Goal: Use online tool/utility: Use online tool/utility

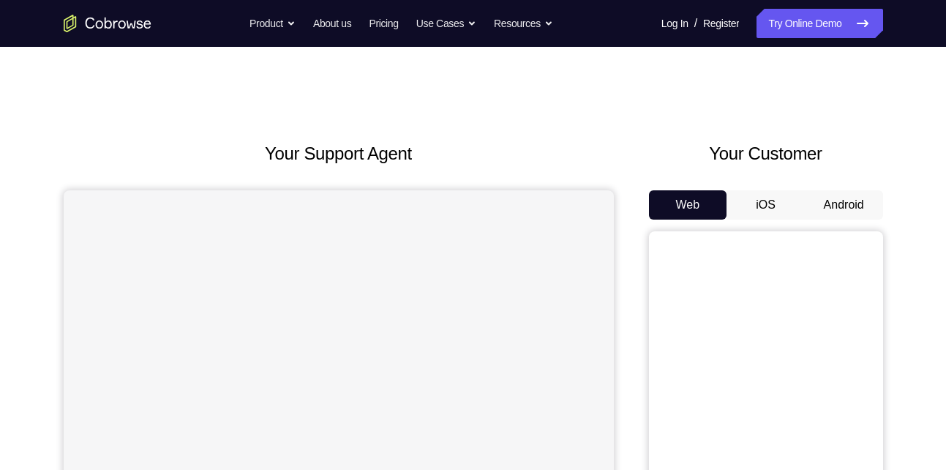
click at [844, 201] on button "Android" at bounding box center [844, 204] width 78 height 29
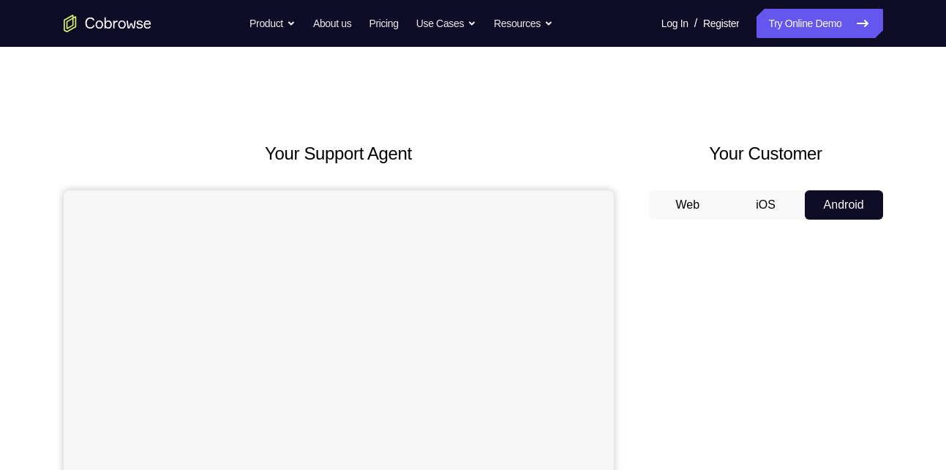
click at [844, 201] on button "Android" at bounding box center [844, 204] width 78 height 29
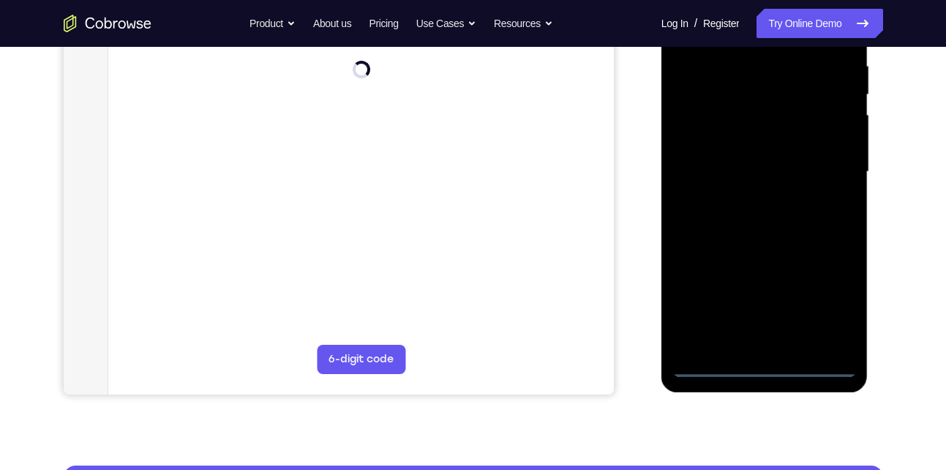
scroll to position [287, 0]
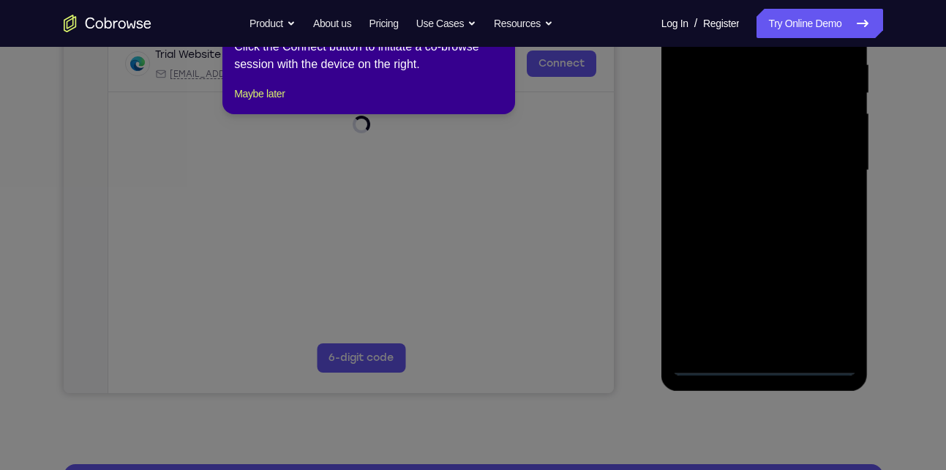
click at [766, 357] on icon at bounding box center [478, 231] width 957 height 475
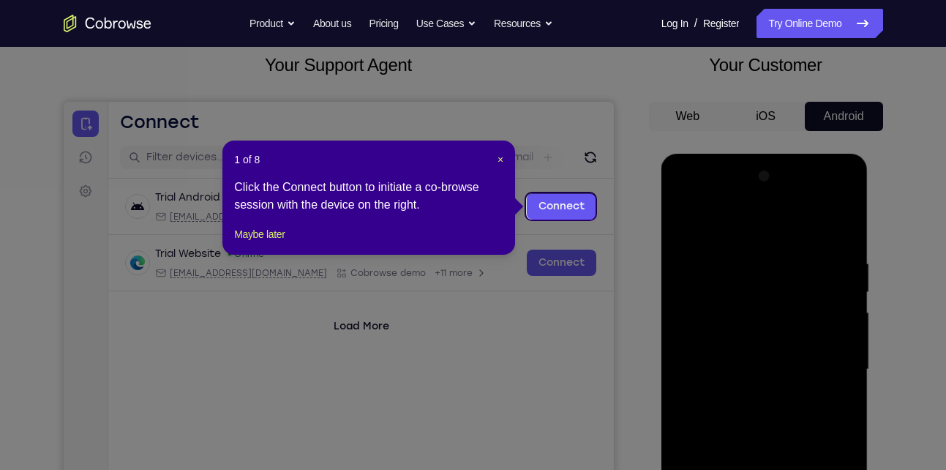
scroll to position [88, 0]
click at [497, 160] on span "×" at bounding box center [500, 160] width 6 height 12
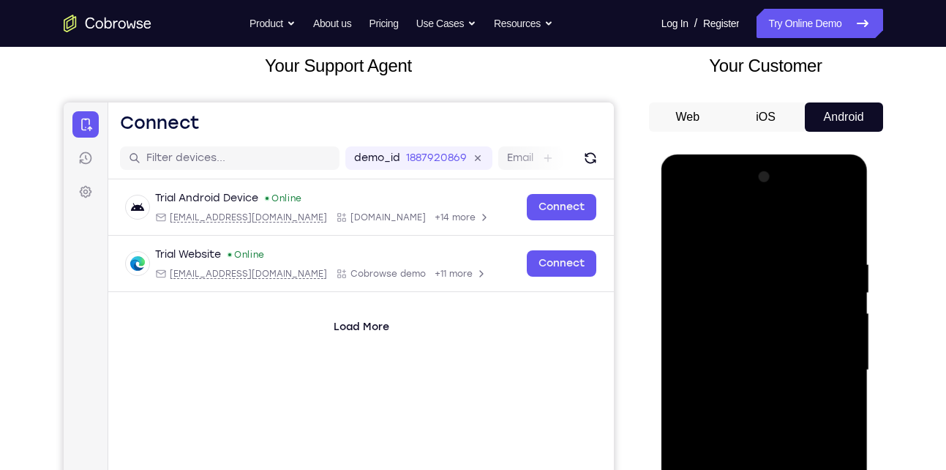
scroll to position [206, 0]
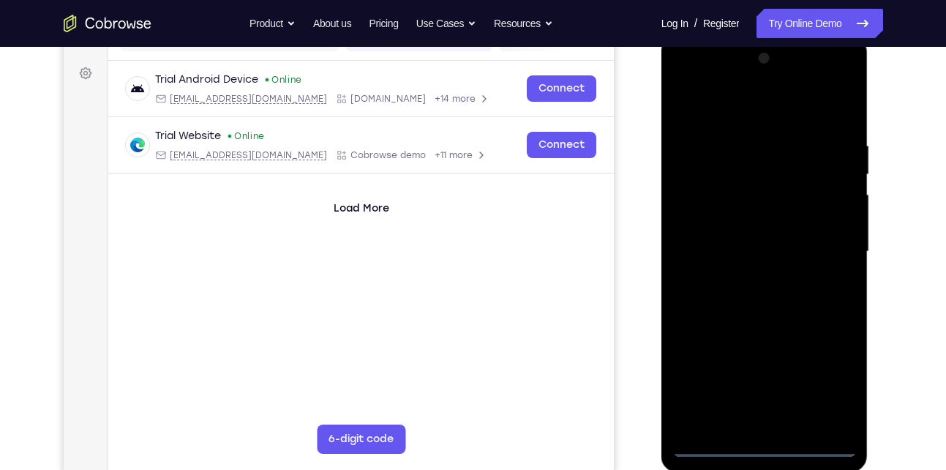
click at [764, 444] on div at bounding box center [764, 252] width 184 height 410
click at [836, 375] on div at bounding box center [764, 252] width 184 height 410
click at [783, 104] on div at bounding box center [764, 252] width 184 height 410
click at [761, 115] on div at bounding box center [764, 252] width 184 height 410
click at [707, 198] on div at bounding box center [764, 252] width 184 height 410
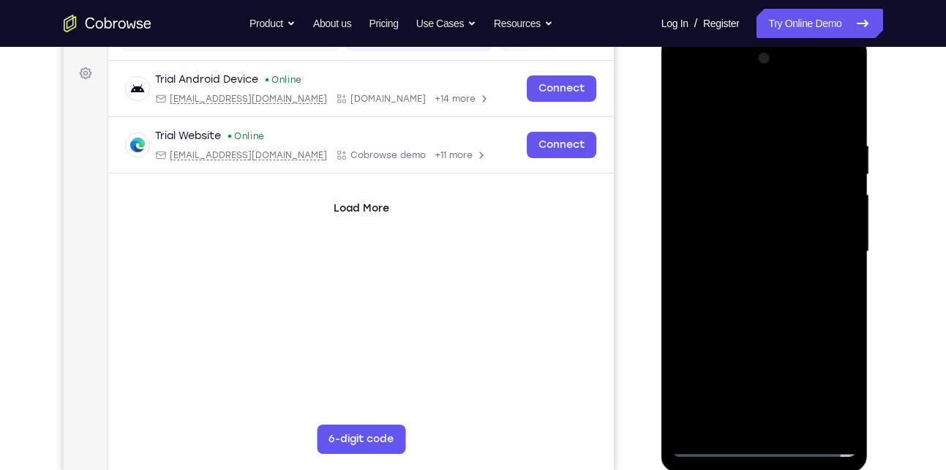
click at [701, 211] on div at bounding box center [764, 252] width 184 height 410
click at [745, 245] on div at bounding box center [764, 252] width 184 height 410
click at [716, 233] on div at bounding box center [764, 252] width 184 height 410
click at [716, 263] on div at bounding box center [764, 252] width 184 height 410
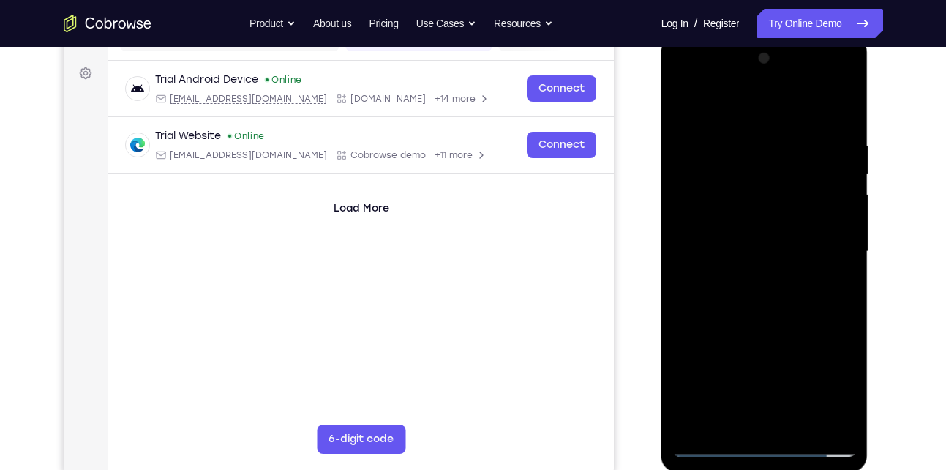
click at [832, 116] on div at bounding box center [764, 252] width 184 height 410
click at [776, 416] on div at bounding box center [764, 252] width 184 height 410
click at [824, 81] on div at bounding box center [764, 252] width 184 height 410
click at [700, 83] on div at bounding box center [764, 252] width 184 height 410
click at [824, 244] on div at bounding box center [764, 252] width 184 height 410
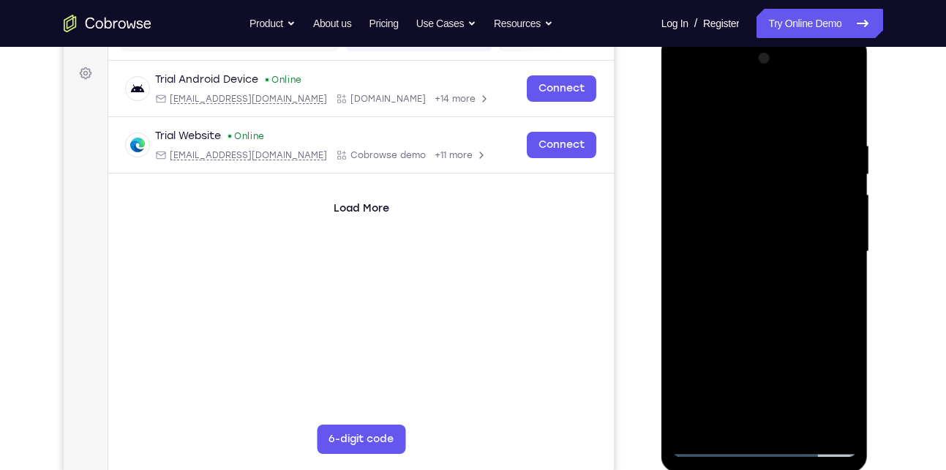
click at [752, 279] on div at bounding box center [764, 252] width 184 height 410
click at [764, 325] on div at bounding box center [764, 252] width 184 height 410
click at [761, 238] on div at bounding box center [764, 252] width 184 height 410
click at [795, 206] on div at bounding box center [764, 252] width 184 height 410
click at [737, 173] on div at bounding box center [764, 252] width 184 height 410
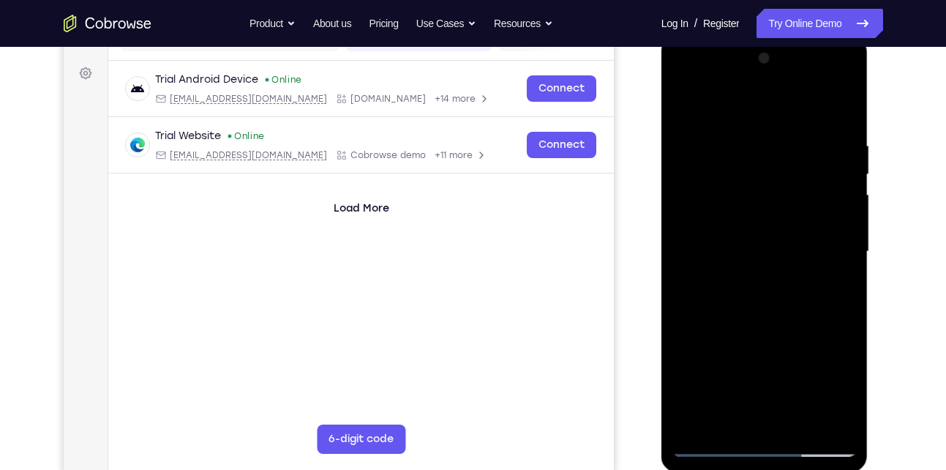
click at [737, 173] on div at bounding box center [764, 252] width 184 height 410
click at [756, 183] on div at bounding box center [764, 252] width 184 height 410
click at [769, 282] on div at bounding box center [764, 252] width 184 height 410
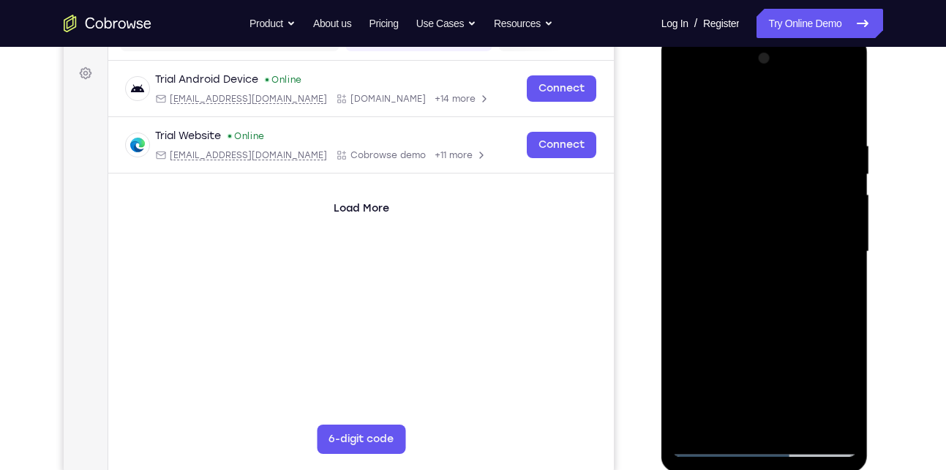
click at [828, 75] on div at bounding box center [764, 252] width 184 height 410
click at [728, 116] on div at bounding box center [764, 252] width 184 height 410
click at [710, 121] on div at bounding box center [764, 252] width 184 height 410
click at [845, 98] on div at bounding box center [764, 252] width 184 height 410
drag, startPoint x: 767, startPoint y: 332, endPoint x: 775, endPoint y: 266, distance: 66.2
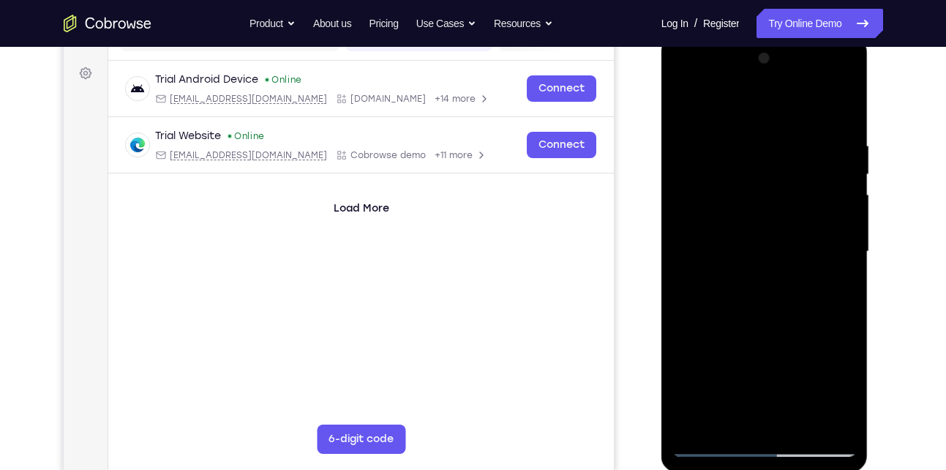
click at [775, 266] on div at bounding box center [764, 252] width 184 height 410
click at [779, 141] on div at bounding box center [764, 252] width 184 height 410
drag, startPoint x: 764, startPoint y: 337, endPoint x: 783, endPoint y: 192, distance: 146.8
click at [783, 192] on div at bounding box center [764, 252] width 184 height 410
drag, startPoint x: 772, startPoint y: 342, endPoint x: 771, endPoint y: 280, distance: 61.5
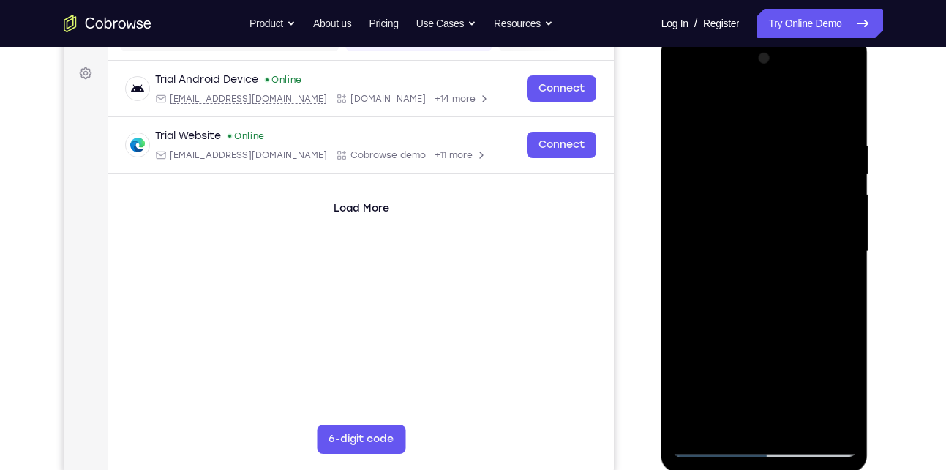
click at [771, 280] on div at bounding box center [764, 252] width 184 height 410
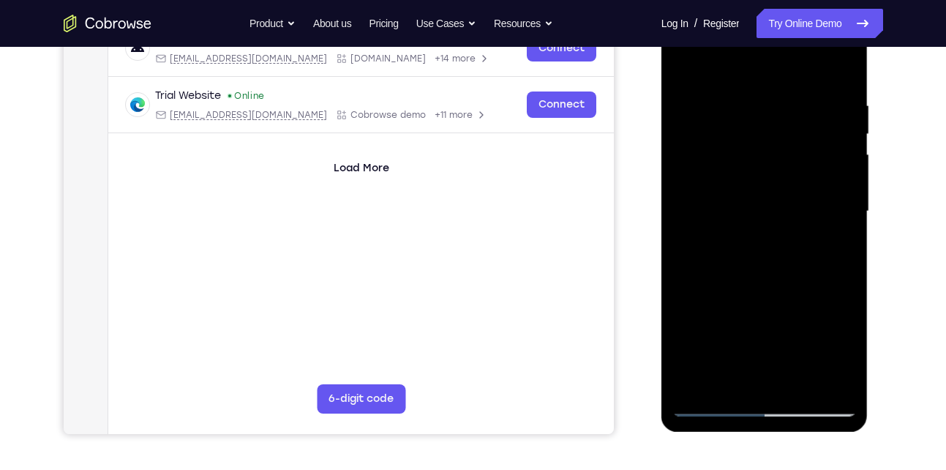
scroll to position [247, 0]
drag, startPoint x: 759, startPoint y: 250, endPoint x: 778, endPoint y: 89, distance: 162.0
click at [778, 89] on div at bounding box center [764, 211] width 184 height 410
drag, startPoint x: 759, startPoint y: 279, endPoint x: 769, endPoint y: 132, distance: 147.4
click at [769, 132] on div at bounding box center [764, 211] width 184 height 410
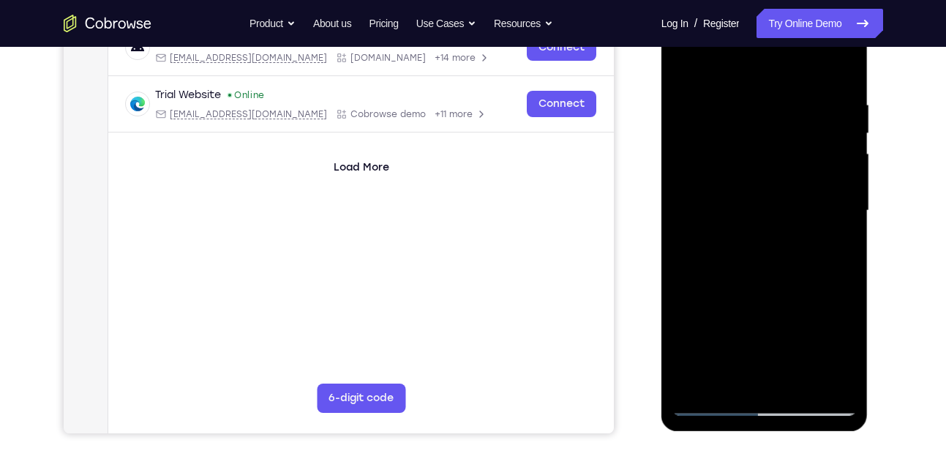
drag, startPoint x: 757, startPoint y: 258, endPoint x: 766, endPoint y: 156, distance: 102.8
click at [766, 156] on div at bounding box center [764, 211] width 184 height 410
drag, startPoint x: 778, startPoint y: 279, endPoint x: 794, endPoint y: 123, distance: 156.7
click at [794, 123] on div at bounding box center [764, 211] width 184 height 410
drag, startPoint x: 759, startPoint y: 215, endPoint x: 770, endPoint y: 151, distance: 64.7
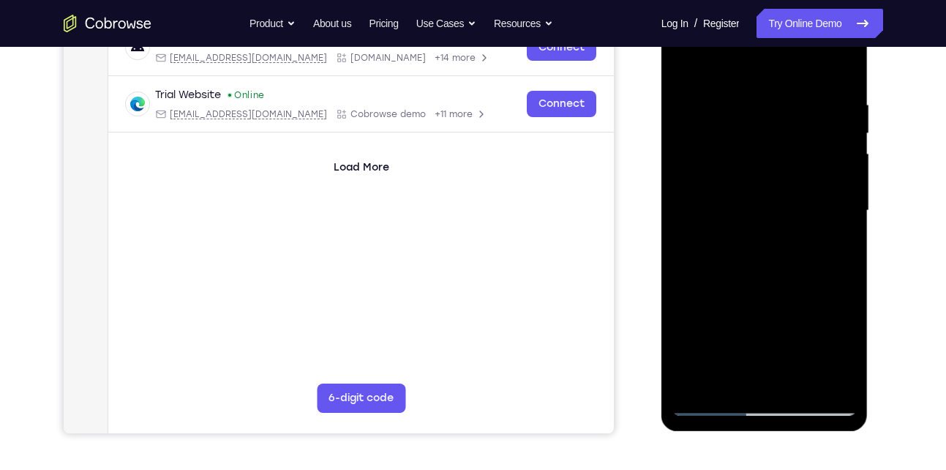
click at [770, 151] on div at bounding box center [764, 211] width 184 height 410
drag, startPoint x: 771, startPoint y: 271, endPoint x: 777, endPoint y: 150, distance: 120.8
click at [777, 150] on div at bounding box center [764, 211] width 184 height 410
drag, startPoint x: 774, startPoint y: 177, endPoint x: 772, endPoint y: 264, distance: 87.1
click at [772, 264] on div at bounding box center [764, 211] width 184 height 410
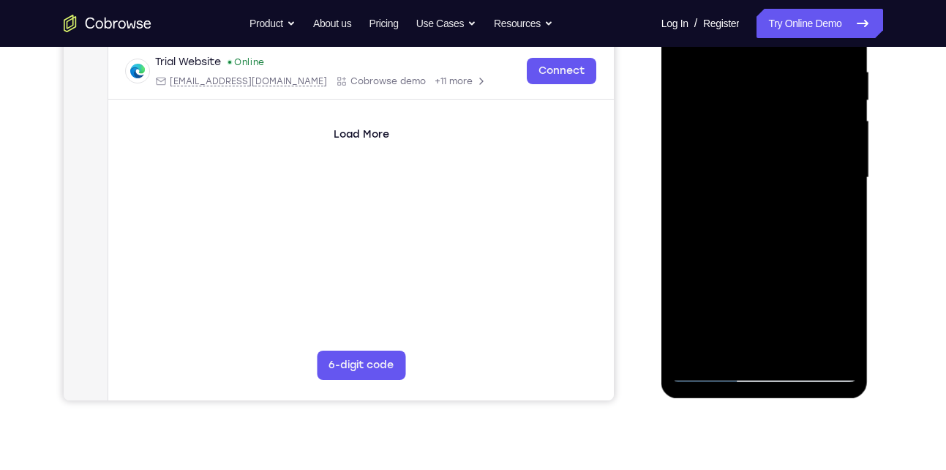
scroll to position [281, 0]
click at [691, 264] on div at bounding box center [764, 177] width 184 height 410
drag, startPoint x: 764, startPoint y: 244, endPoint x: 762, endPoint y: 228, distance: 16.2
click at [764, 240] on div at bounding box center [764, 177] width 184 height 410
drag, startPoint x: 788, startPoint y: 248, endPoint x: 796, endPoint y: 176, distance: 72.1
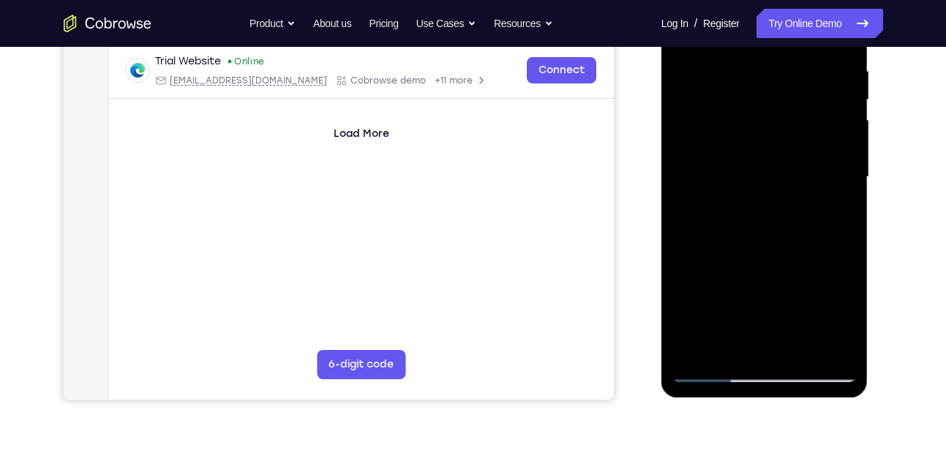
click at [796, 176] on div at bounding box center [764, 177] width 184 height 410
drag, startPoint x: 742, startPoint y: 268, endPoint x: 769, endPoint y: 196, distance: 76.4
click at [769, 196] on div at bounding box center [764, 177] width 184 height 410
drag, startPoint x: 780, startPoint y: 235, endPoint x: 786, endPoint y: 162, distance: 73.3
click at [786, 162] on div at bounding box center [764, 177] width 184 height 410
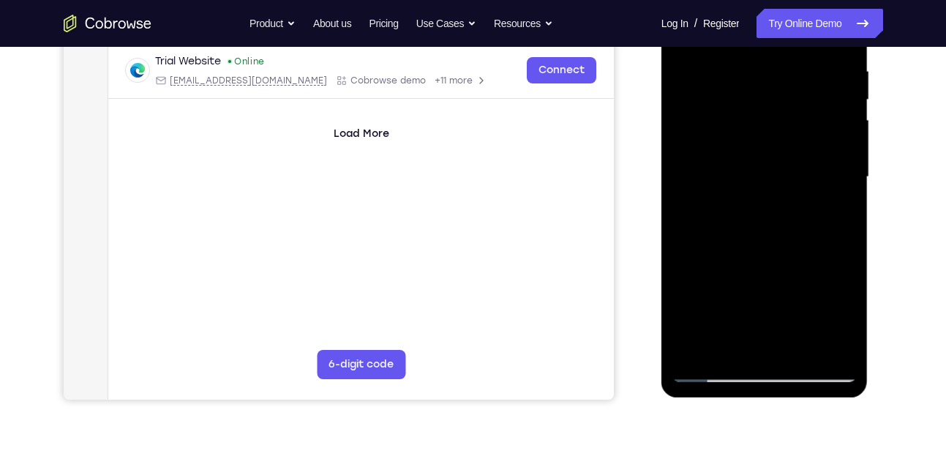
drag, startPoint x: 750, startPoint y: 252, endPoint x: 774, endPoint y: 104, distance: 149.6
click at [774, 104] on div at bounding box center [764, 177] width 184 height 410
drag, startPoint x: 789, startPoint y: 271, endPoint x: 1477, endPoint y: 4, distance: 738.5
click at [816, 42] on div at bounding box center [764, 177] width 184 height 410
drag, startPoint x: 778, startPoint y: 293, endPoint x: 786, endPoint y: 197, distance: 95.4
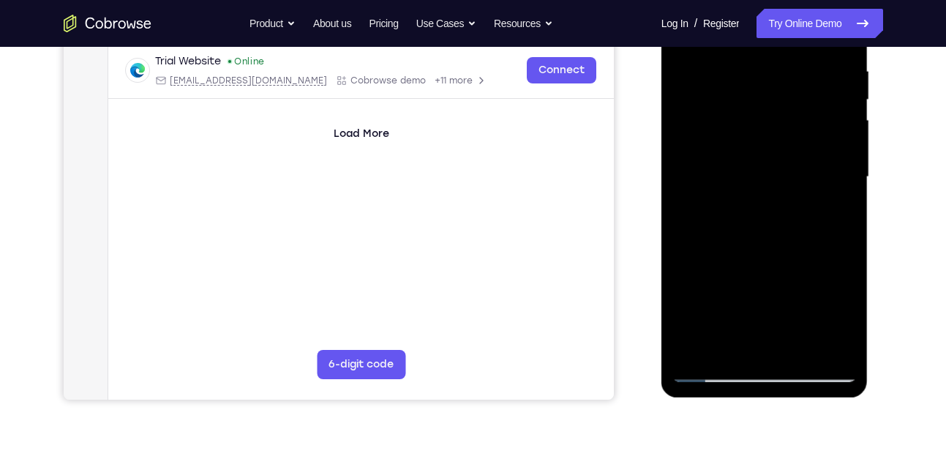
click at [786, 197] on div at bounding box center [764, 177] width 184 height 410
drag, startPoint x: 799, startPoint y: 259, endPoint x: 799, endPoint y: 137, distance: 122.2
click at [799, 137] on div at bounding box center [764, 177] width 184 height 410
drag, startPoint x: 756, startPoint y: 278, endPoint x: 778, endPoint y: 197, distance: 84.3
click at [778, 197] on div at bounding box center [764, 177] width 184 height 410
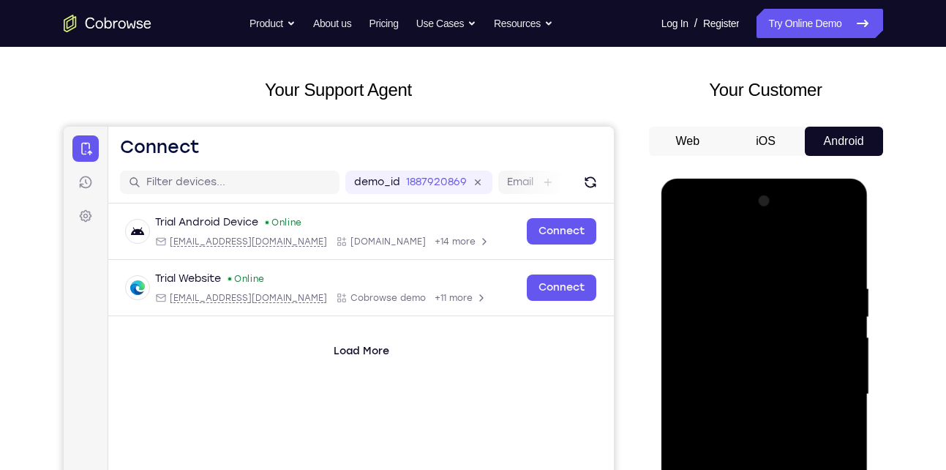
scroll to position [59, 0]
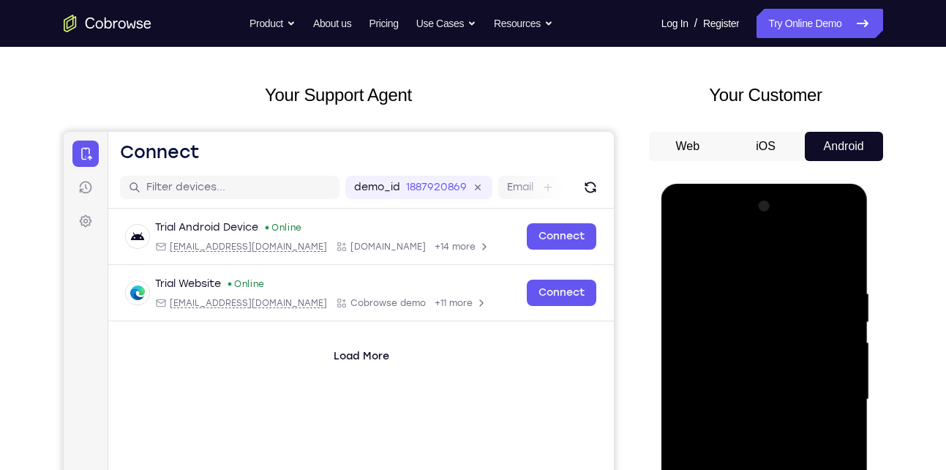
click at [824, 230] on div at bounding box center [764, 400] width 184 height 410
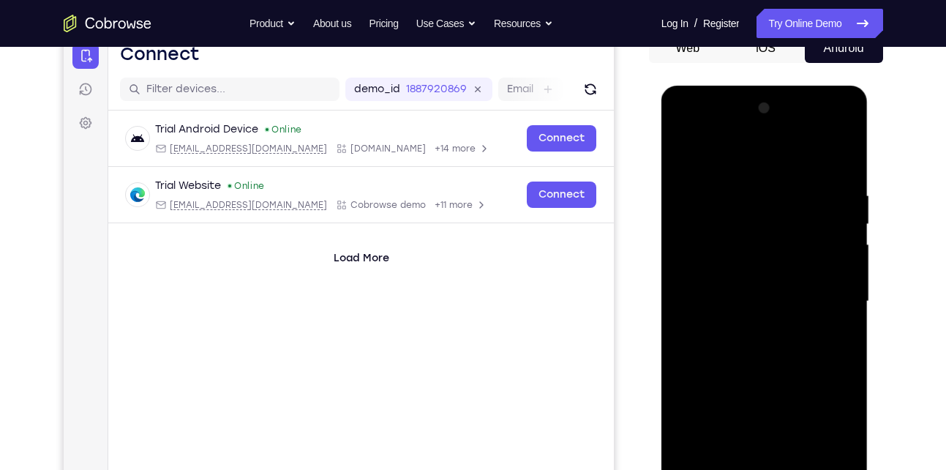
scroll to position [161, 0]
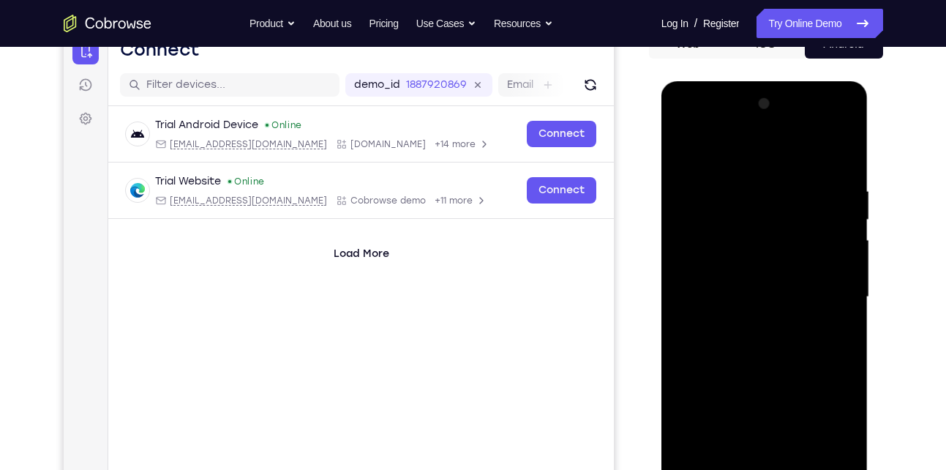
click at [788, 181] on div at bounding box center [764, 297] width 184 height 410
click at [746, 226] on div at bounding box center [764, 297] width 184 height 410
click at [757, 331] on div at bounding box center [764, 297] width 184 height 410
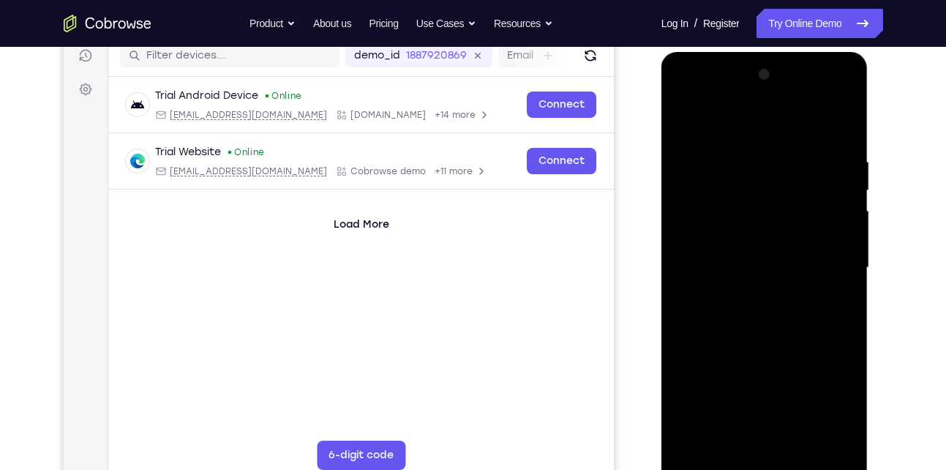
click at [826, 94] on div at bounding box center [764, 268] width 184 height 410
click at [752, 133] on div at bounding box center [764, 268] width 184 height 410
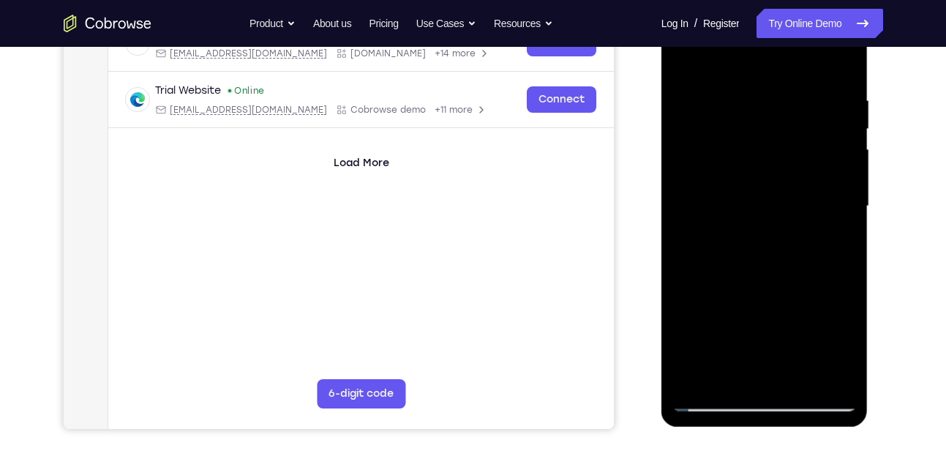
drag, startPoint x: 742, startPoint y: 275, endPoint x: 788, endPoint y: 155, distance: 128.2
click at [788, 155] on div at bounding box center [764, 206] width 184 height 410
drag, startPoint x: 734, startPoint y: 323, endPoint x: 751, endPoint y: 252, distance: 72.9
click at [751, 252] on div at bounding box center [764, 206] width 184 height 410
drag, startPoint x: 756, startPoint y: 268, endPoint x: 764, endPoint y: 220, distance: 48.1
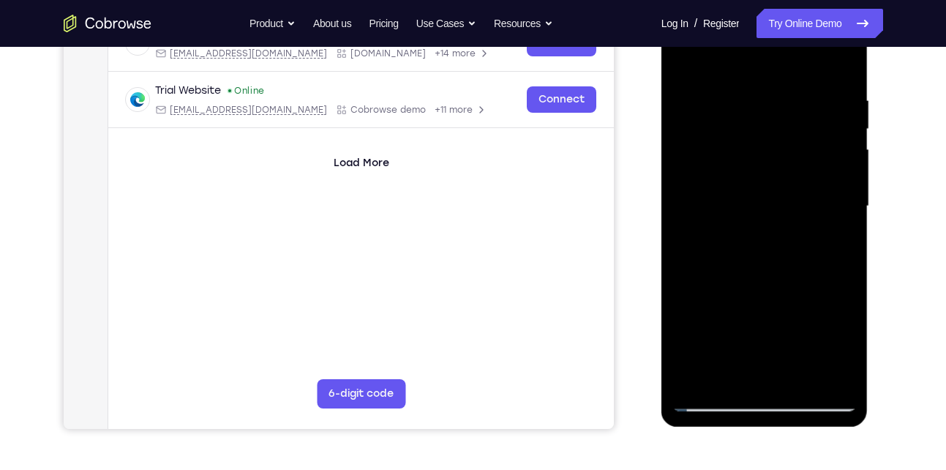
click at [764, 220] on div at bounding box center [764, 206] width 184 height 410
click at [774, 249] on div at bounding box center [764, 206] width 184 height 410
click at [846, 59] on div at bounding box center [764, 206] width 184 height 410
drag, startPoint x: 765, startPoint y: 252, endPoint x: 772, endPoint y: 119, distance: 133.3
click at [772, 119] on div at bounding box center [764, 206] width 184 height 410
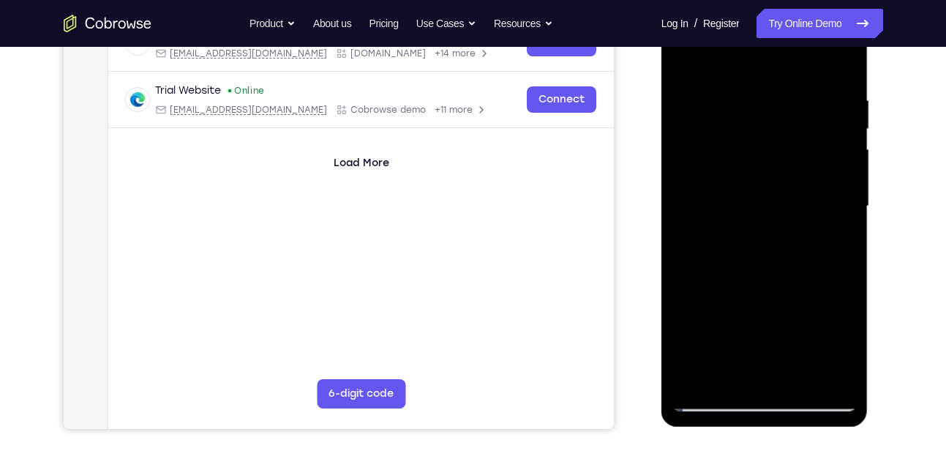
click at [772, 119] on div at bounding box center [764, 206] width 184 height 410
drag, startPoint x: 761, startPoint y: 298, endPoint x: 761, endPoint y: 223, distance: 74.6
click at [761, 236] on div at bounding box center [764, 206] width 184 height 410
drag, startPoint x: 759, startPoint y: 277, endPoint x: 759, endPoint y: 246, distance: 31.5
click at [759, 246] on div at bounding box center [764, 206] width 184 height 410
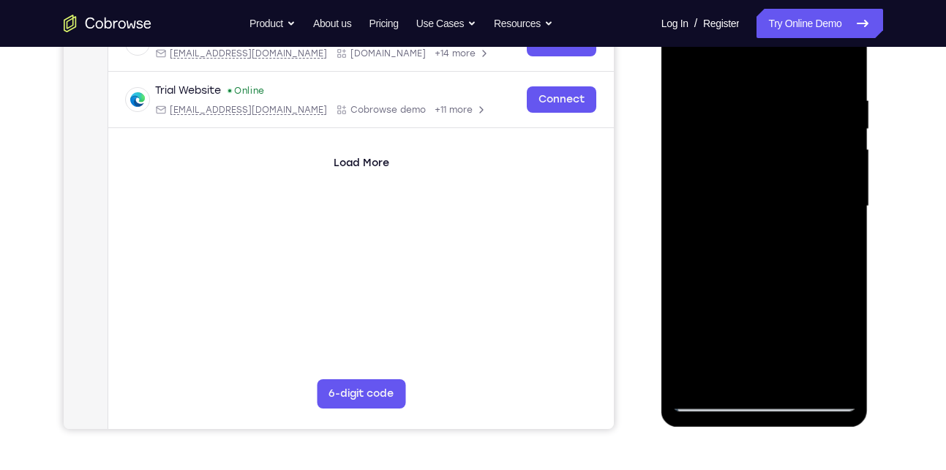
drag, startPoint x: 769, startPoint y: 296, endPoint x: 767, endPoint y: 249, distance: 46.9
click at [767, 249] on div at bounding box center [764, 206] width 184 height 410
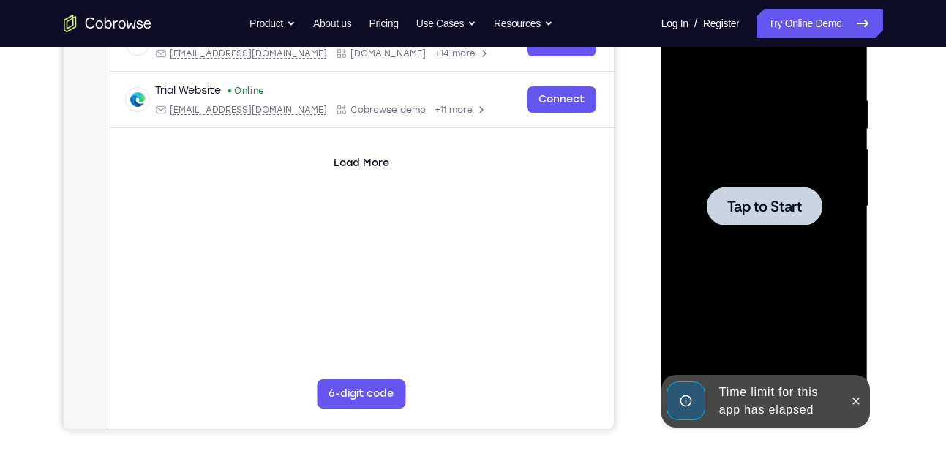
scroll to position [263, 0]
